Goal: Check status: Check status

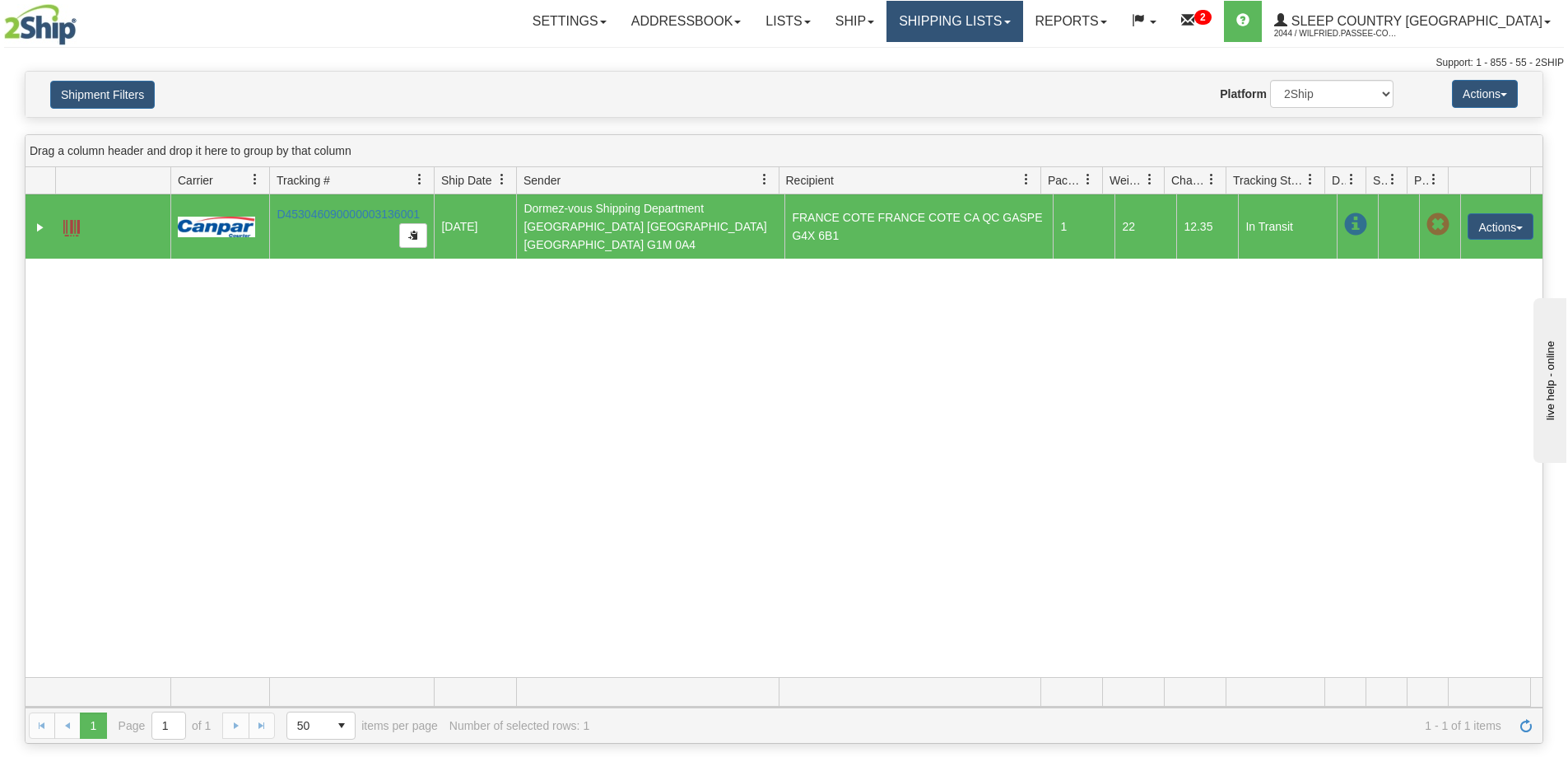
click at [999, 18] on link "Shipping lists" at bounding box center [954, 21] width 136 height 41
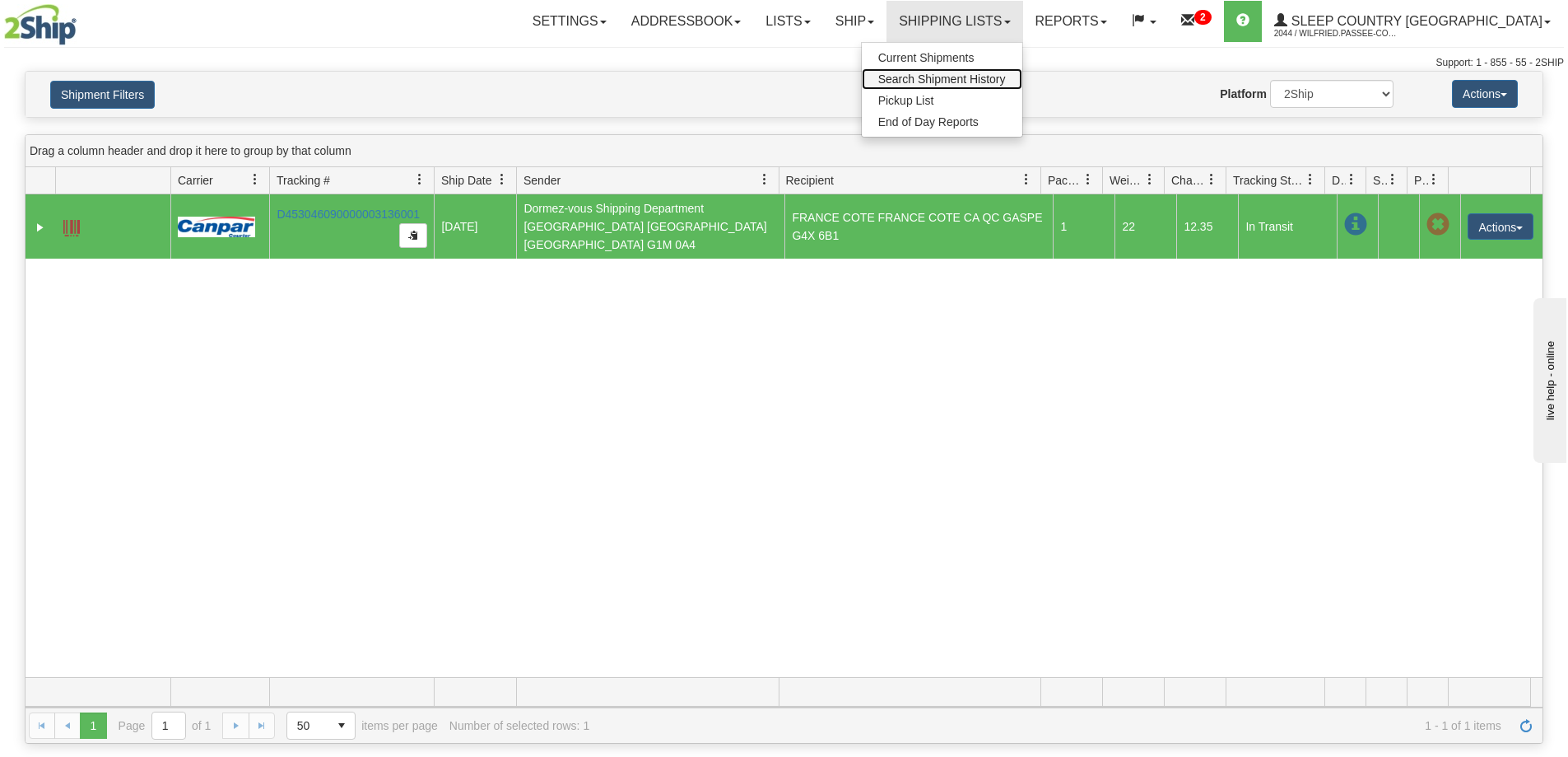
click at [1008, 71] on link "Search Shipment History" at bounding box center [941, 79] width 160 height 21
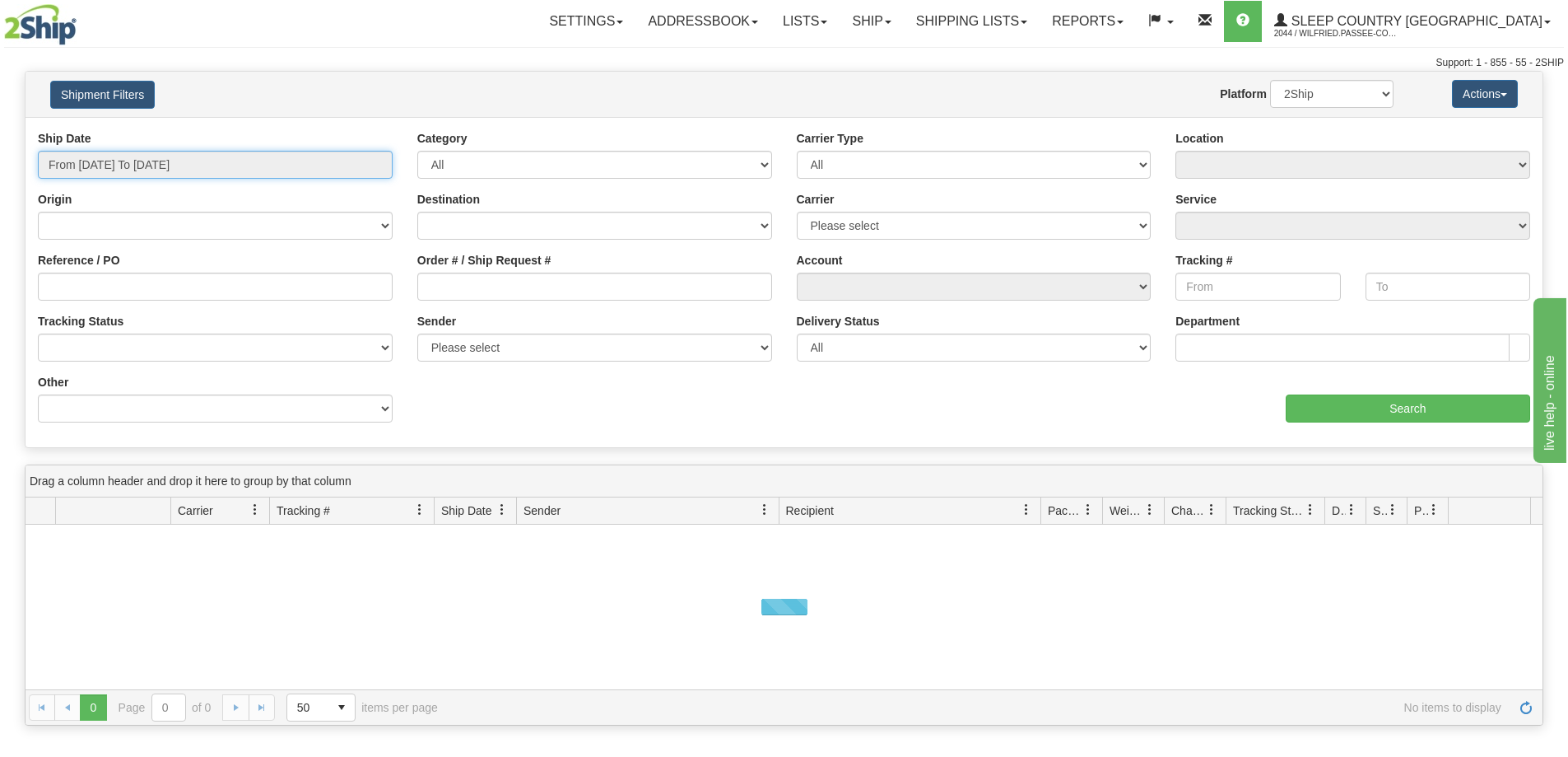
click at [182, 154] on input "From [DATE] To [DATE]" at bounding box center [215, 165] width 354 height 28
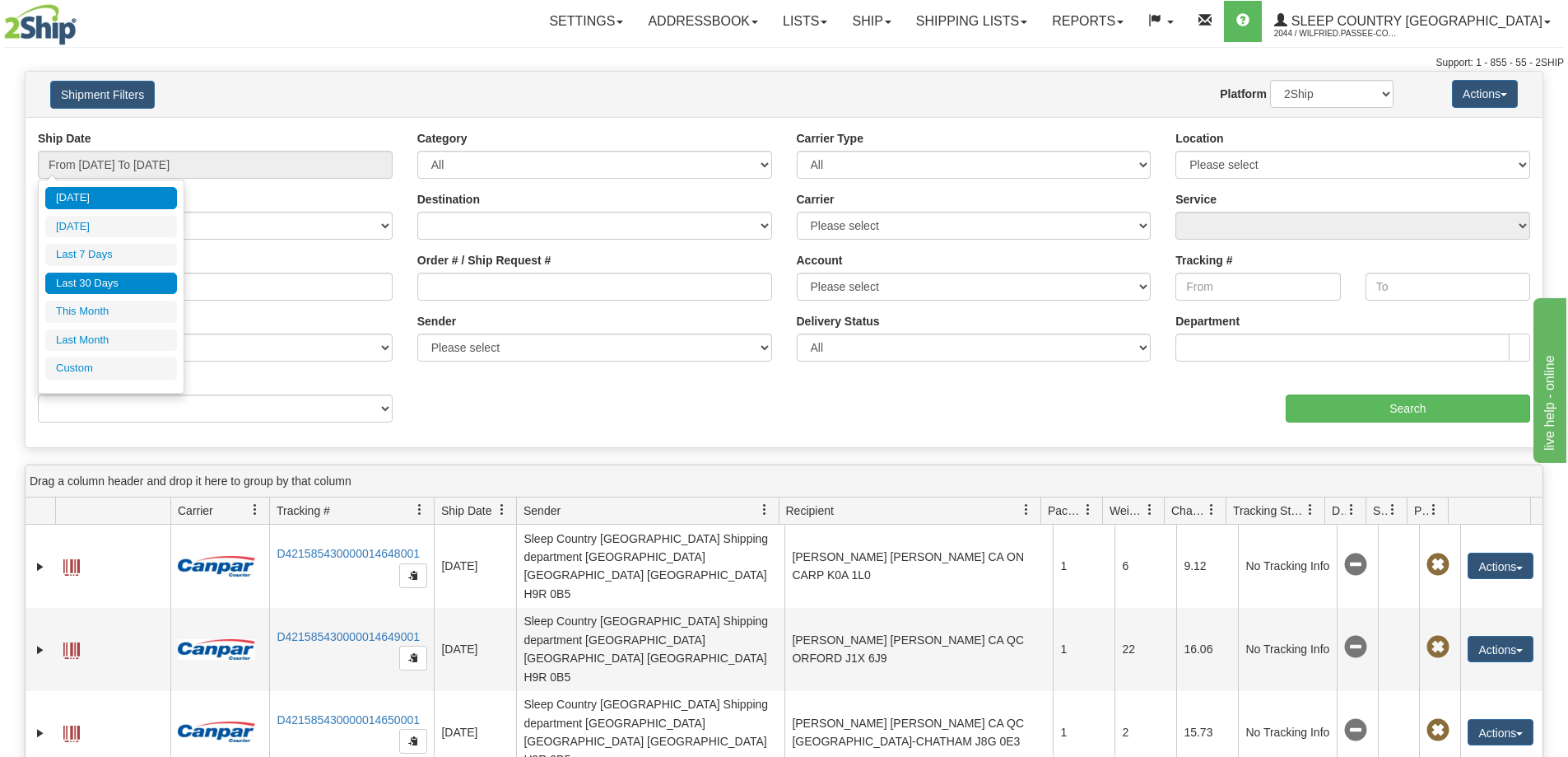
click at [138, 283] on li "Last 30 Days" at bounding box center [111, 283] width 131 height 22
type input "From [DATE] To [DATE]"
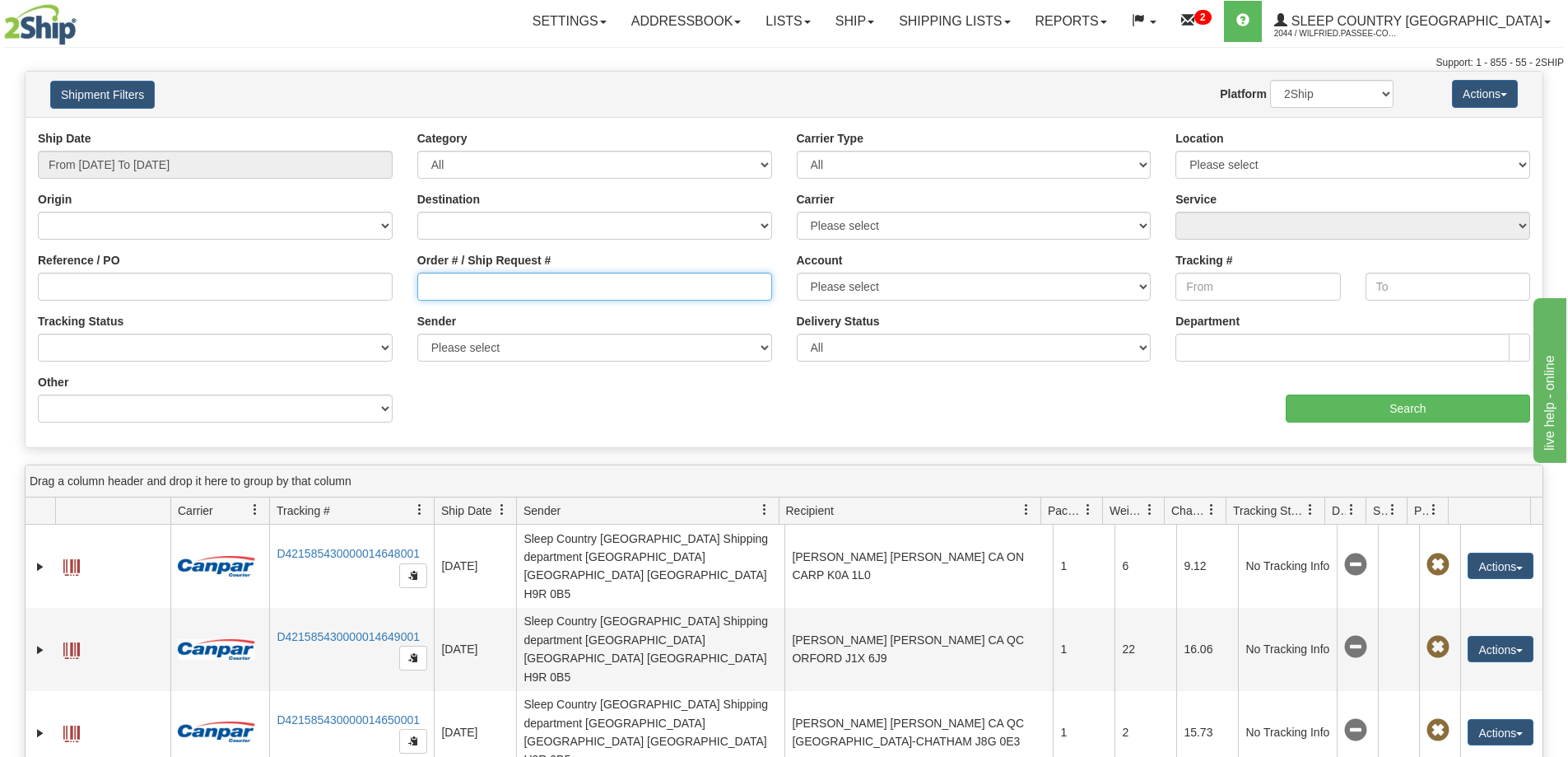
click at [425, 282] on input "Order # / Ship Request #" at bounding box center [594, 286] width 354 height 28
paste input "9000I153488"
type input "9000I153488"
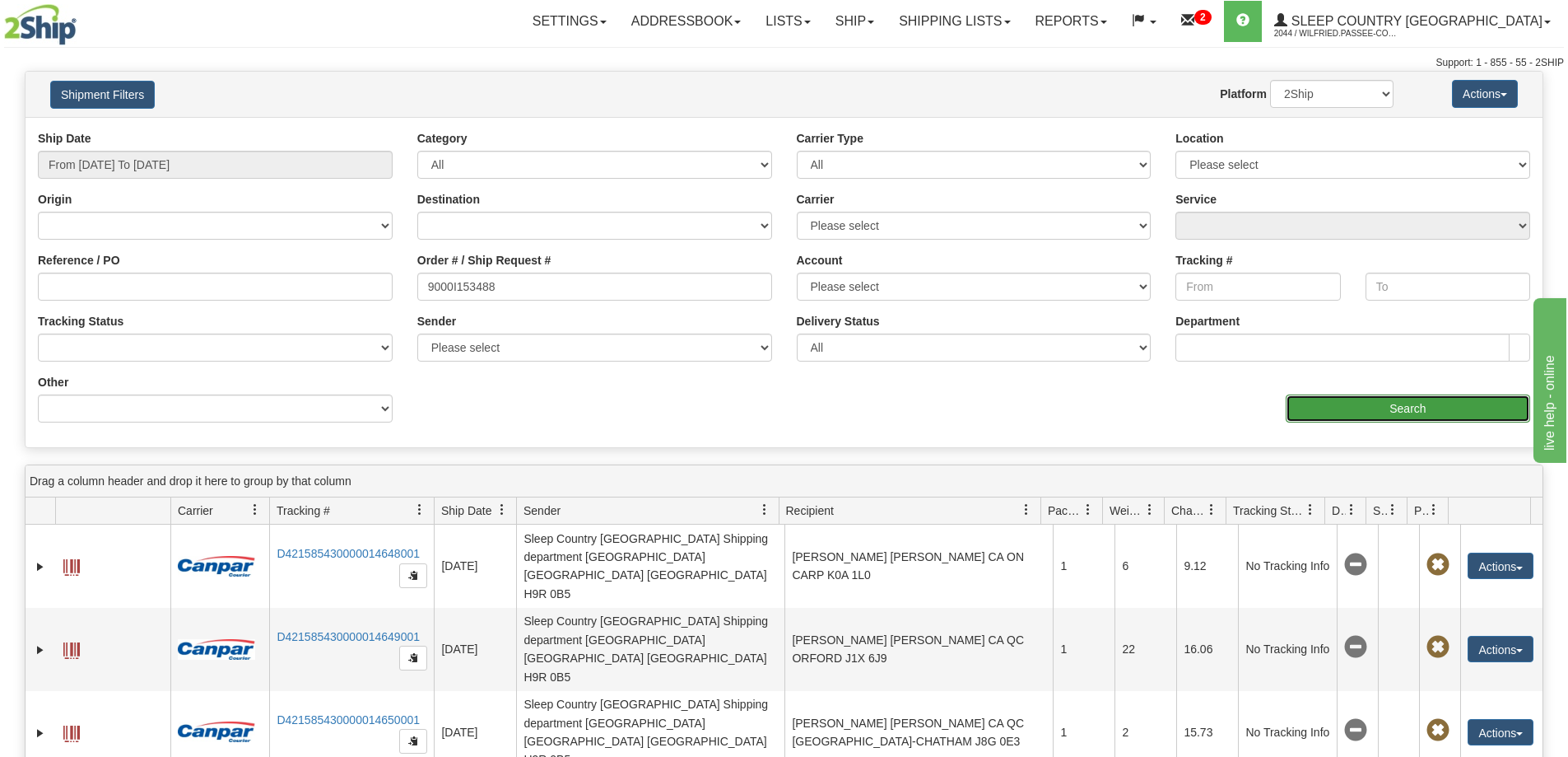
click at [1337, 418] on input "Search" at bounding box center [1408, 408] width 244 height 28
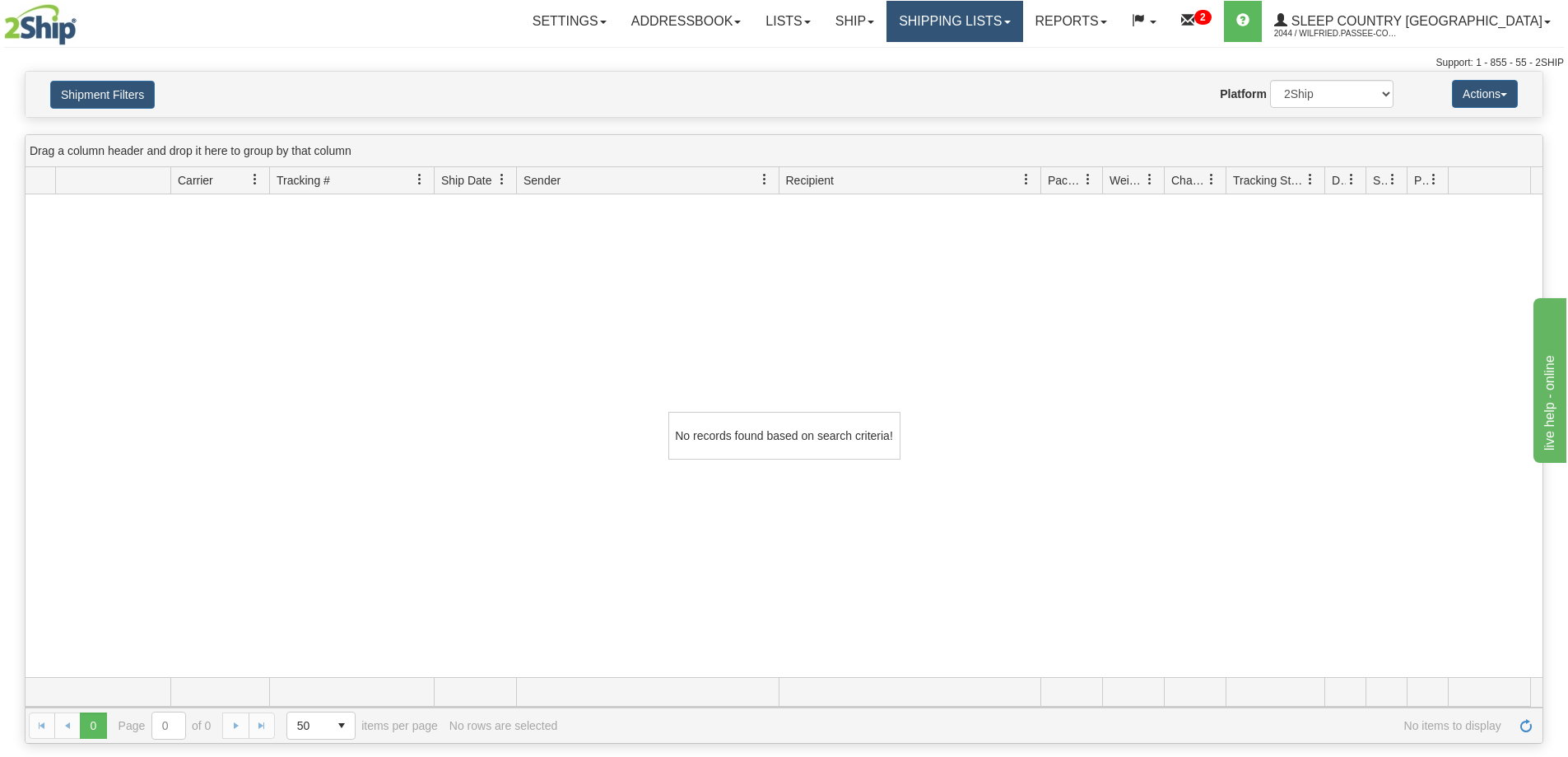
click at [1022, 16] on link "Shipping lists" at bounding box center [954, 21] width 136 height 41
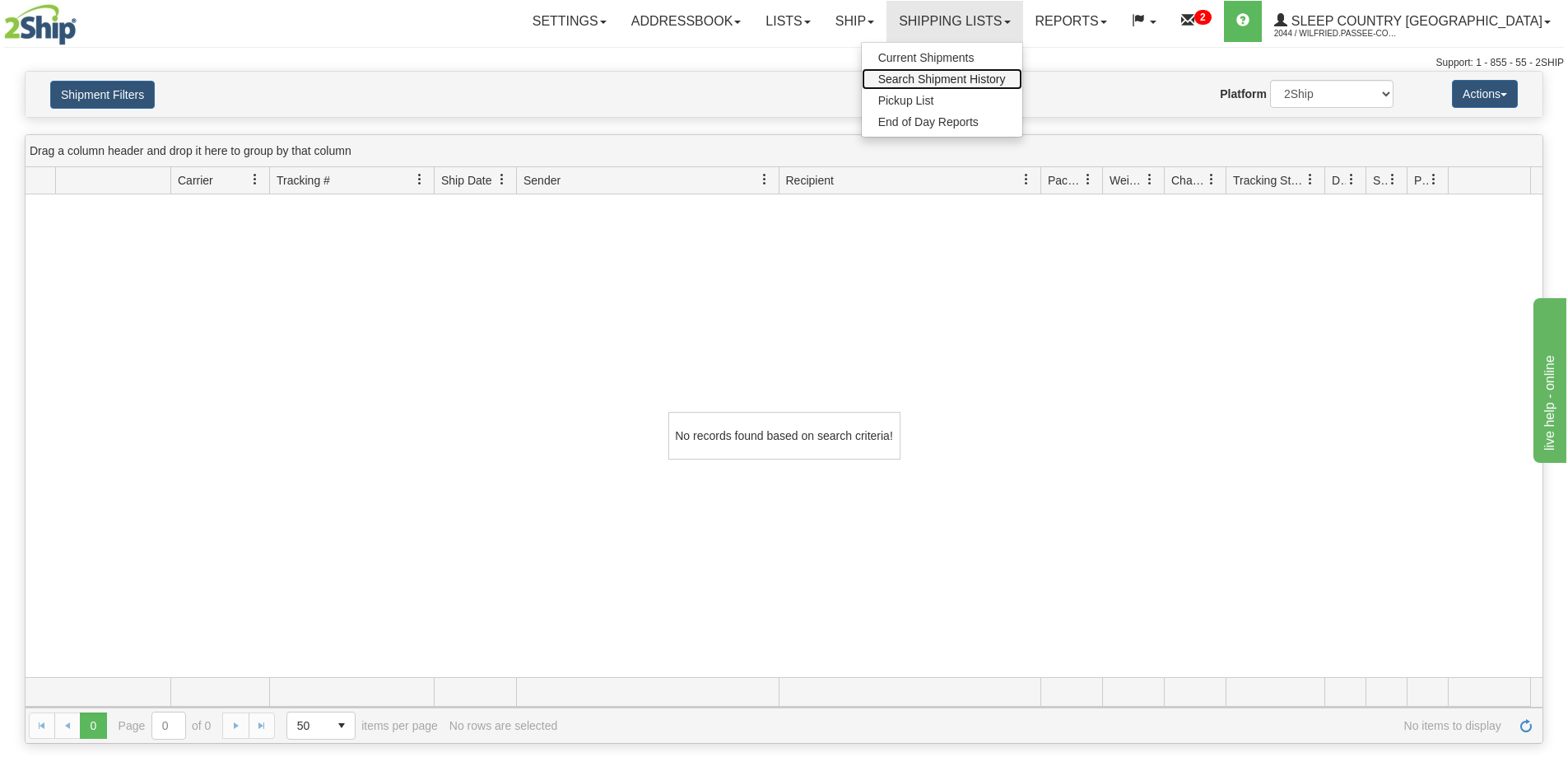
drag, startPoint x: 1019, startPoint y: 82, endPoint x: 993, endPoint y: 88, distance: 26.7
click at [1006, 82] on span "Search Shipment History" at bounding box center [942, 79] width 128 height 13
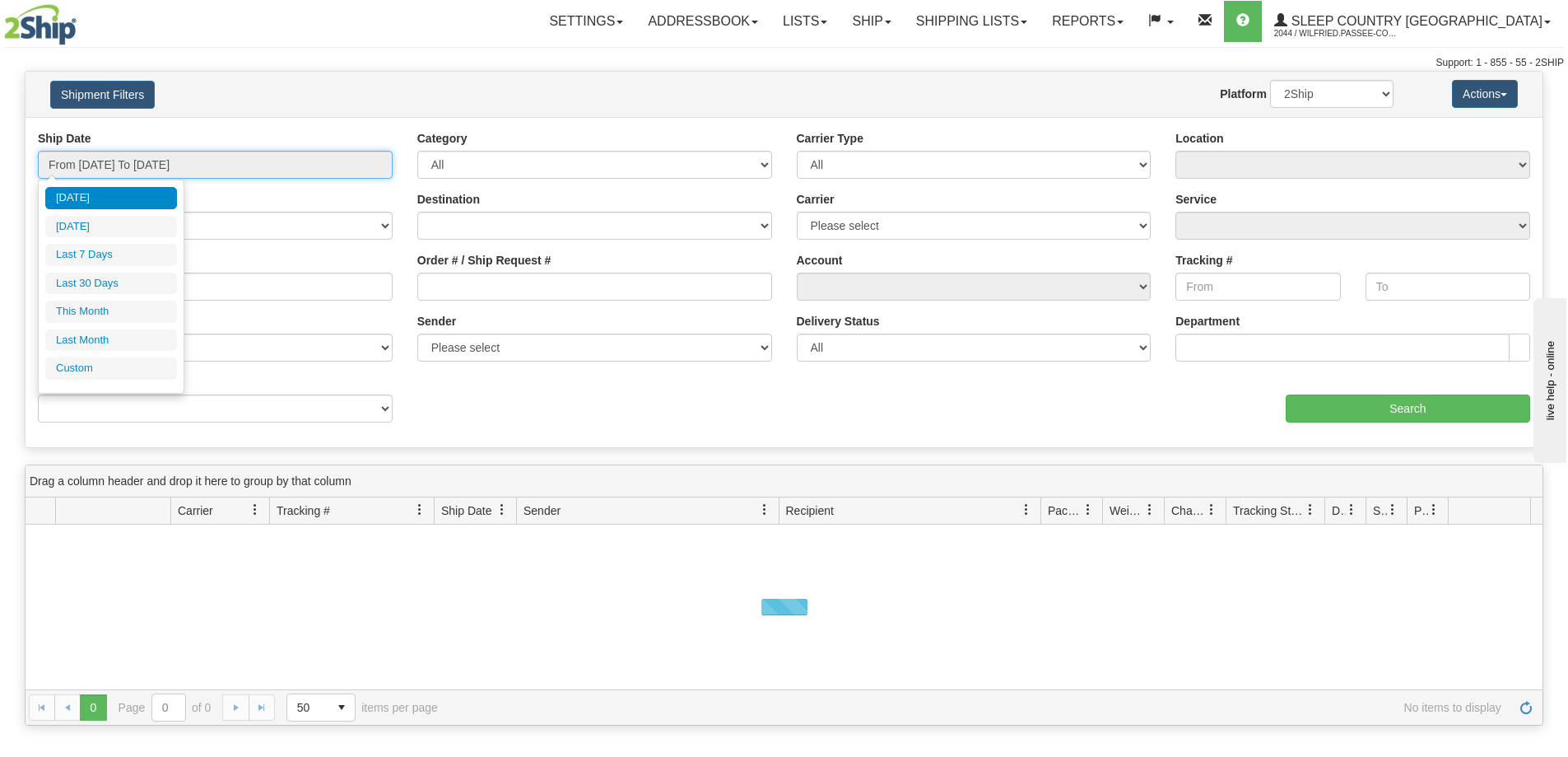
click at [196, 169] on input "From [DATE] To [DATE]" at bounding box center [215, 165] width 354 height 28
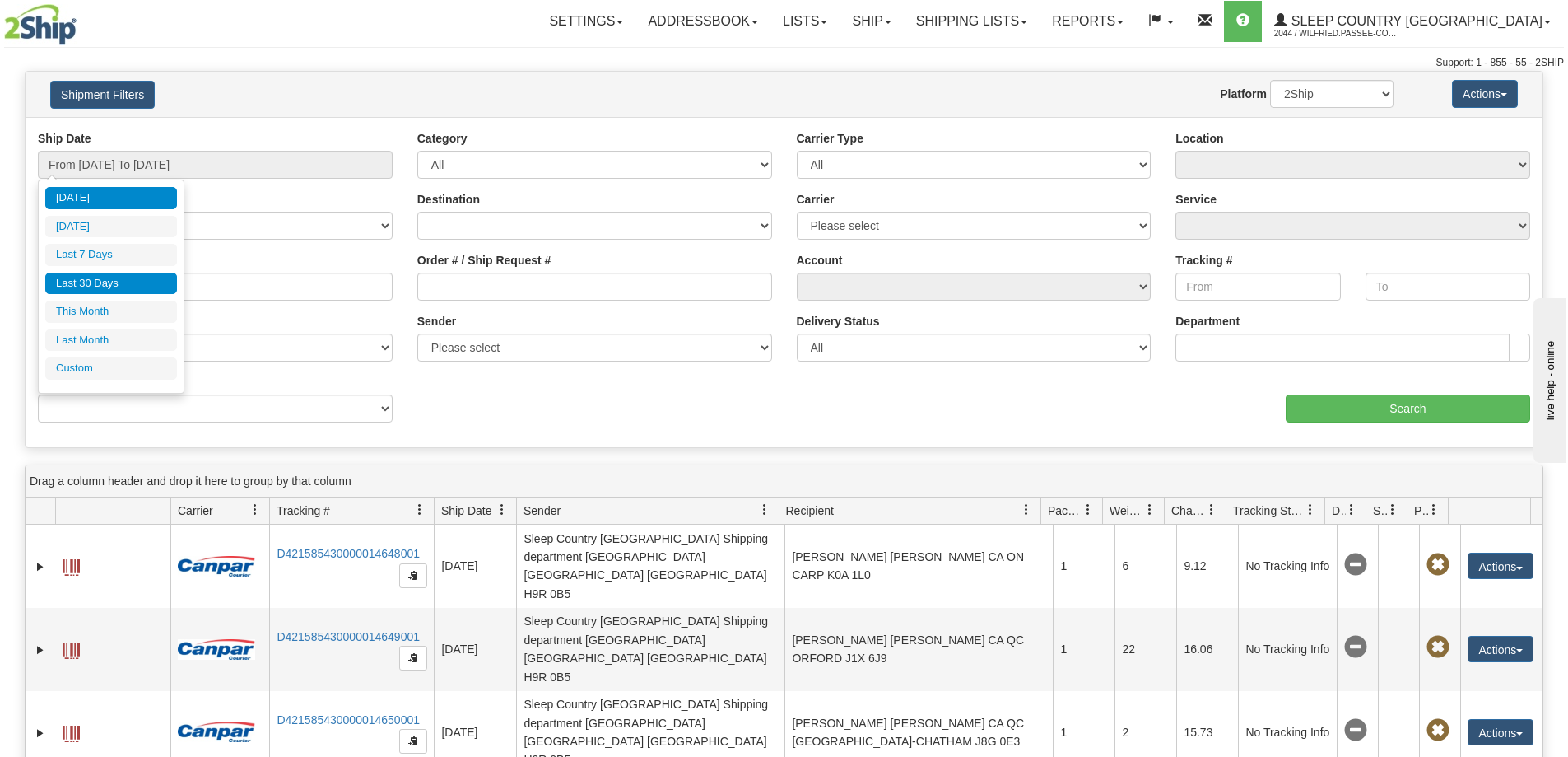
click at [156, 283] on li "Last 30 Days" at bounding box center [111, 283] width 131 height 22
type input "From [DATE] To [DATE]"
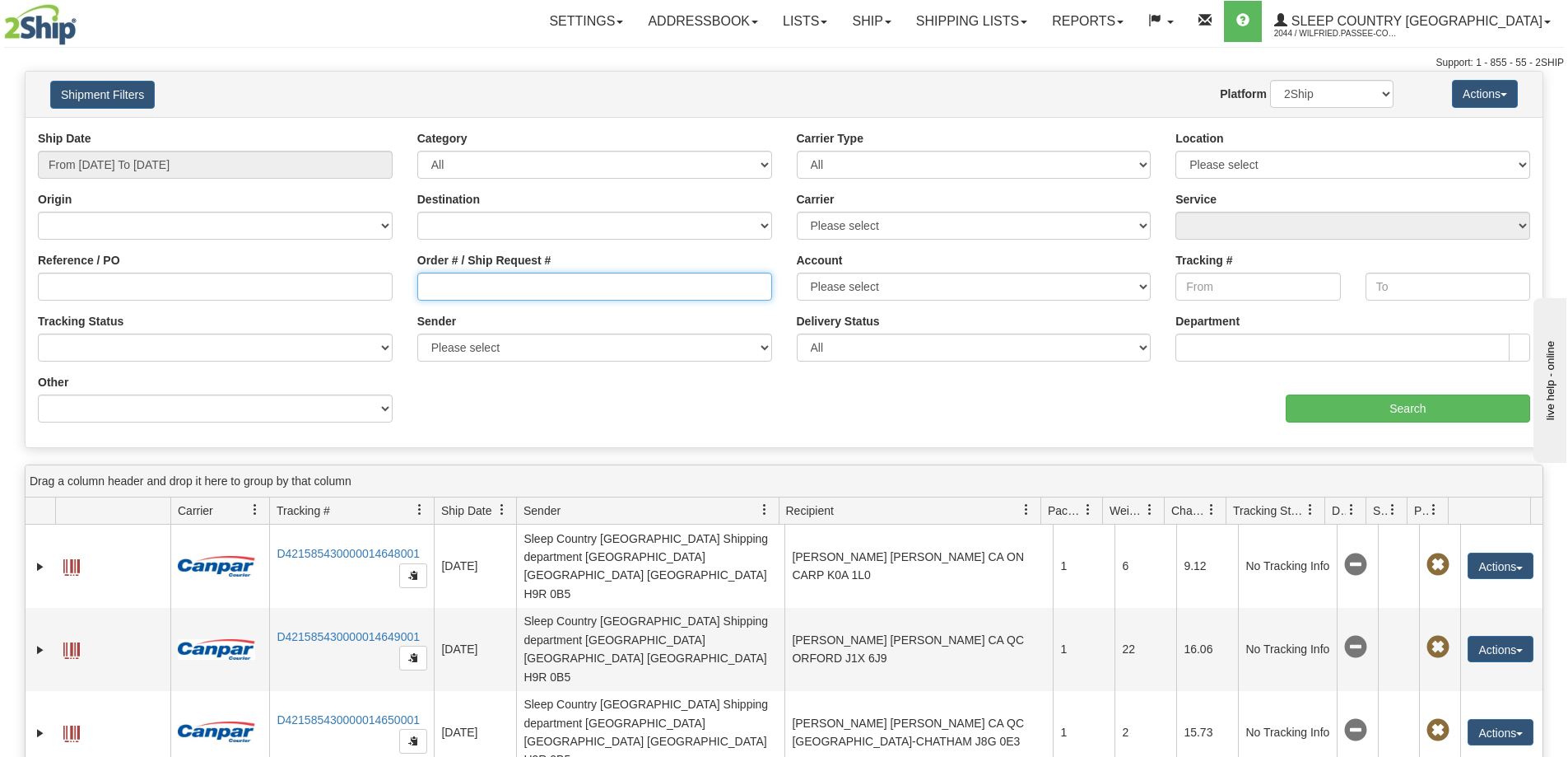
click at [475, 289] on input "Order # / Ship Request #" at bounding box center [594, 286] width 354 height 28
paste input "9000I153488"
type input "9000I153488"
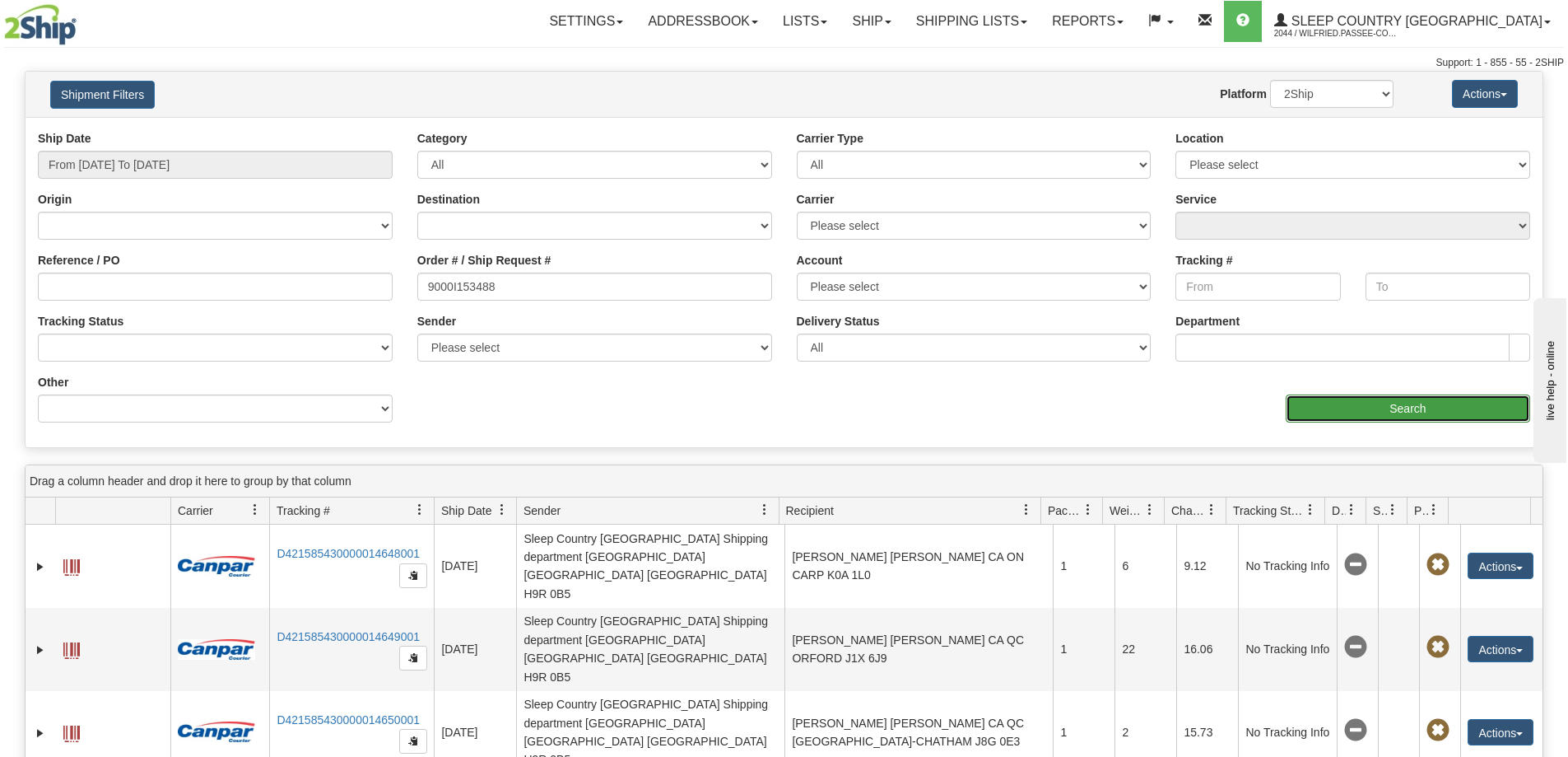
drag, startPoint x: 1314, startPoint y: 404, endPoint x: 1295, endPoint y: 405, distance: 19.0
click at [1295, 405] on input "Search" at bounding box center [1408, 408] width 244 height 28
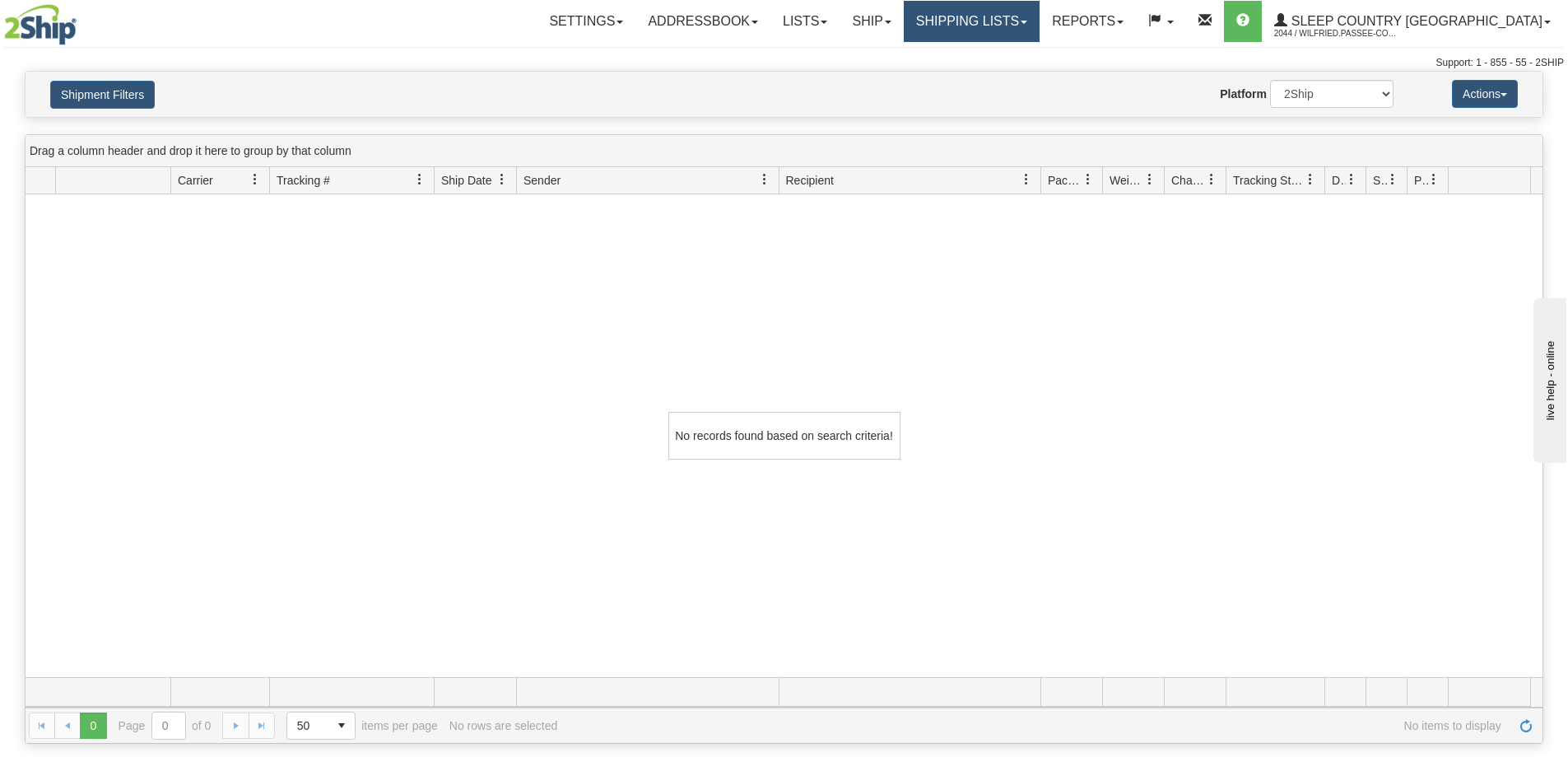
click at [1027, 26] on link "Shipping lists" at bounding box center [971, 21] width 136 height 41
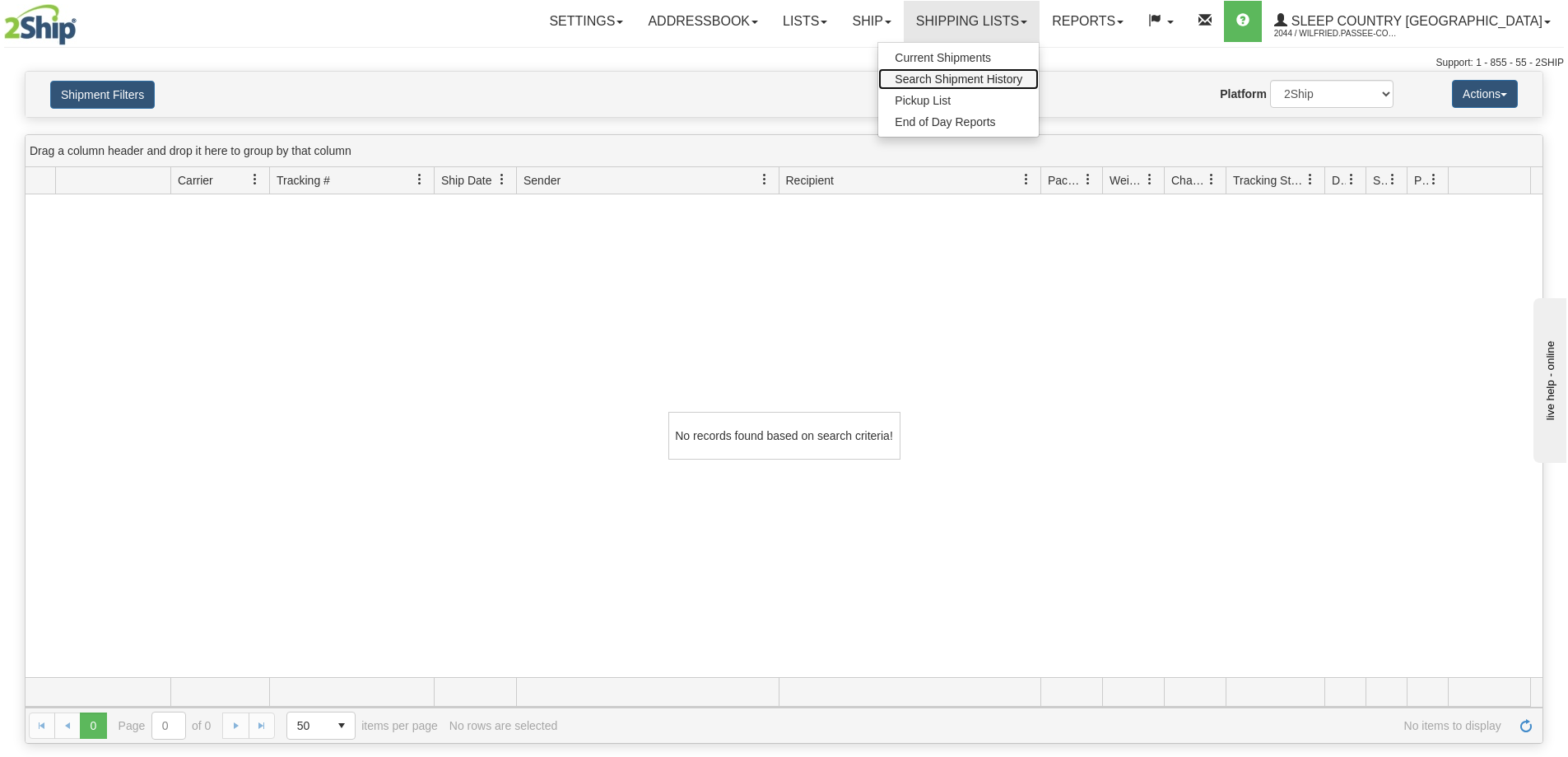
click at [1022, 81] on span "Search Shipment History" at bounding box center [958, 79] width 128 height 13
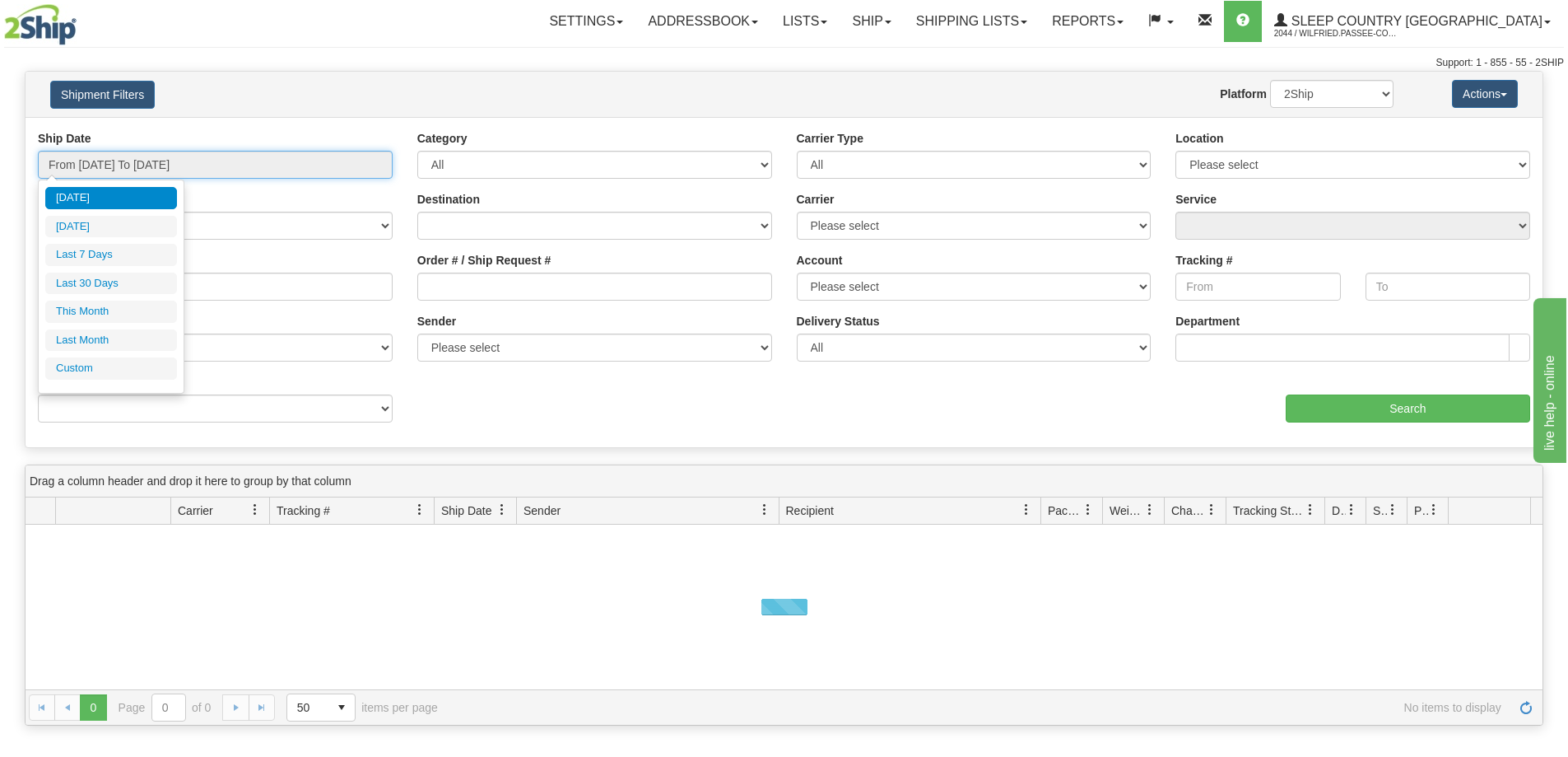
click at [139, 168] on input "From [DATE] To [DATE]" at bounding box center [215, 165] width 354 height 28
click at [129, 279] on li "Last 30 Days" at bounding box center [111, 283] width 131 height 22
type input "From [DATE] To [DATE]"
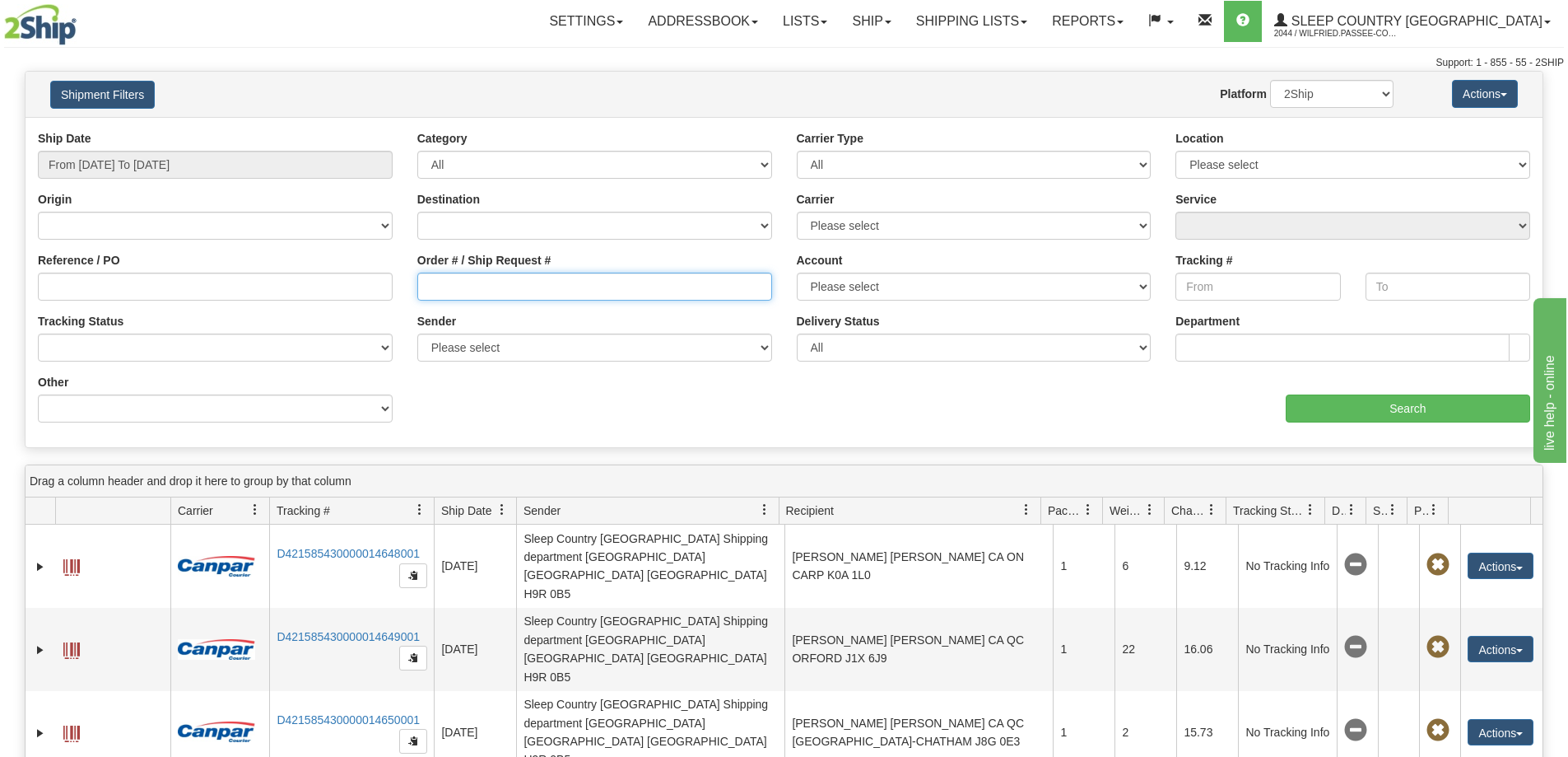
click at [465, 292] on input "Order # / Ship Request #" at bounding box center [594, 286] width 354 height 28
paste input "9002I139362"
type input "9002I139362"
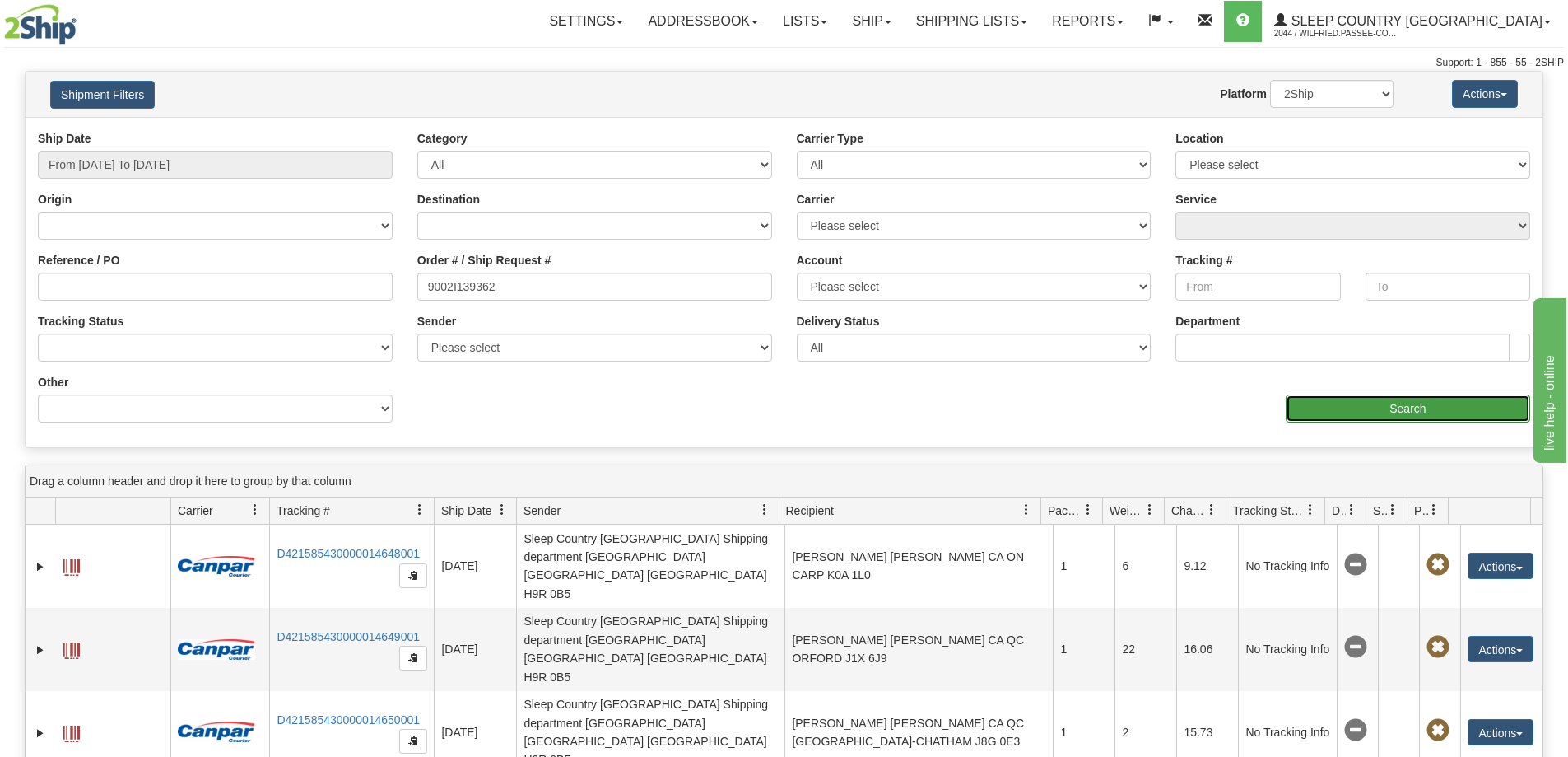
click at [1303, 406] on input "Search" at bounding box center [1408, 408] width 244 height 28
